Goal: Navigation & Orientation: Find specific page/section

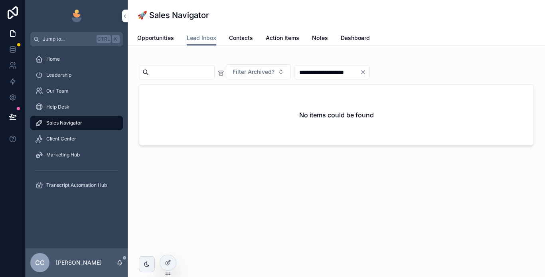
click at [67, 121] on span "Sales Navigator" at bounding box center [64, 123] width 36 height 6
